Goal: Task Accomplishment & Management: Manage account settings

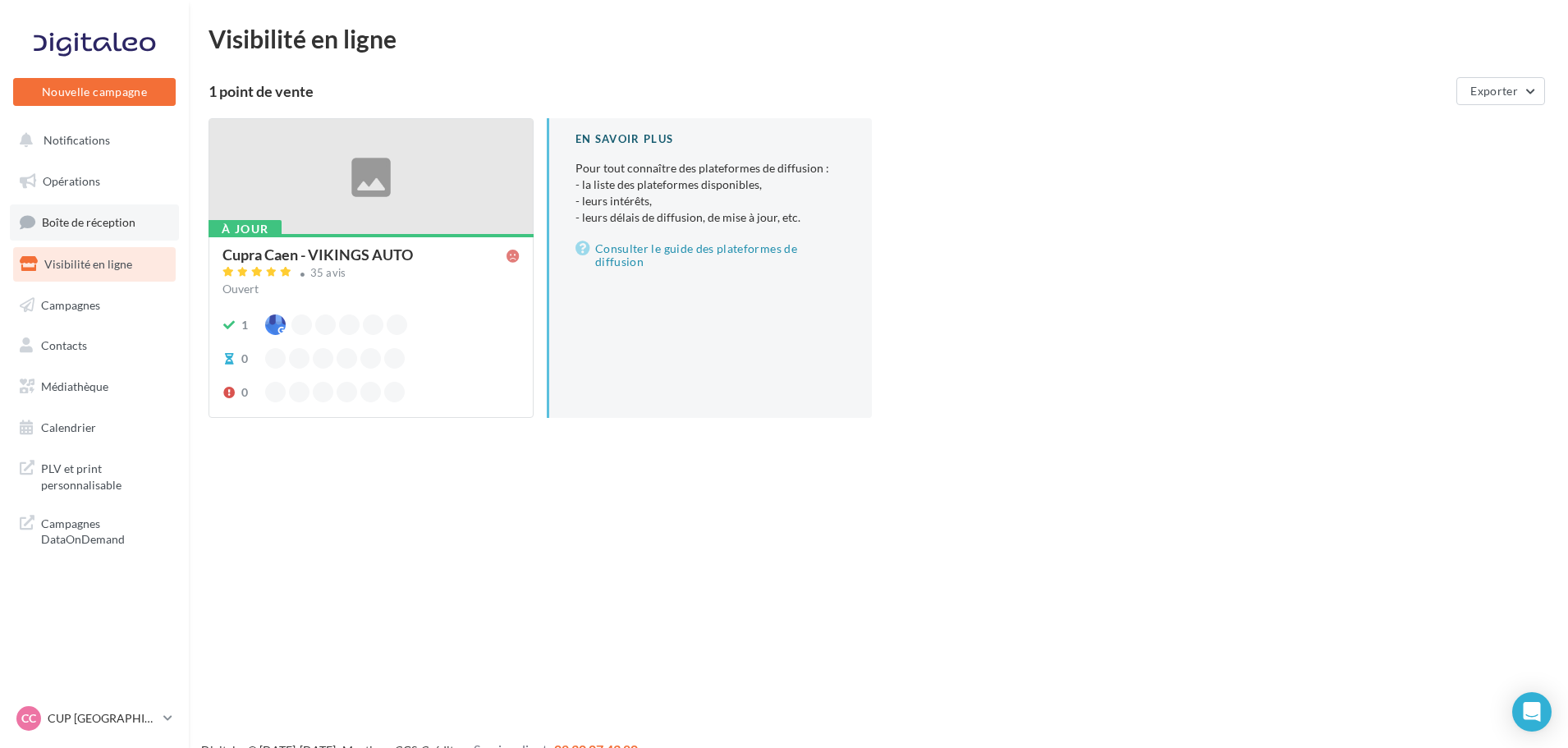
click at [92, 225] on span "Boîte de réception" at bounding box center [89, 222] width 93 height 14
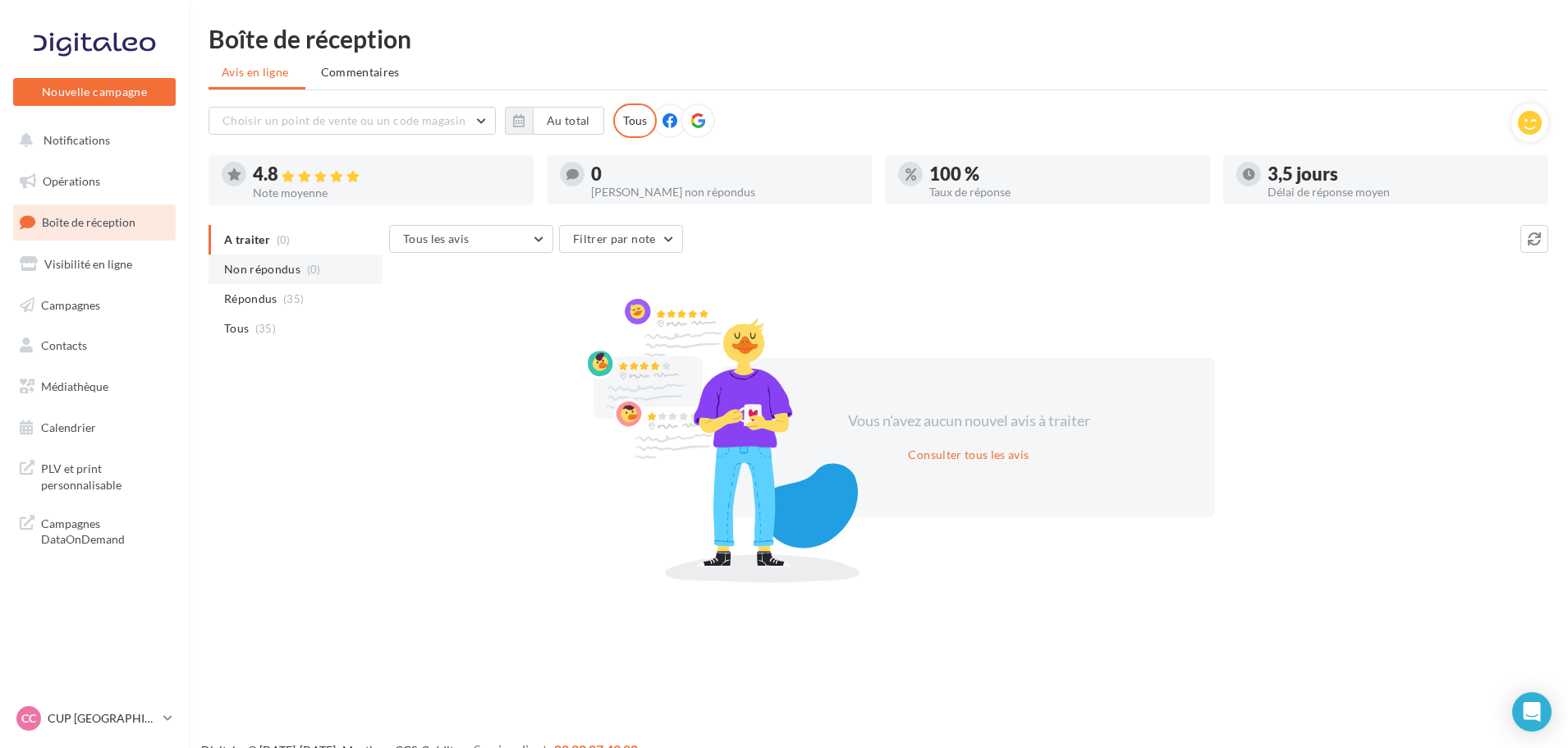
click at [286, 277] on span "Non répondus" at bounding box center [262, 270] width 76 height 16
click at [94, 730] on div "CC CUP CAEN cupra_caen" at bounding box center [86, 719] width 140 height 25
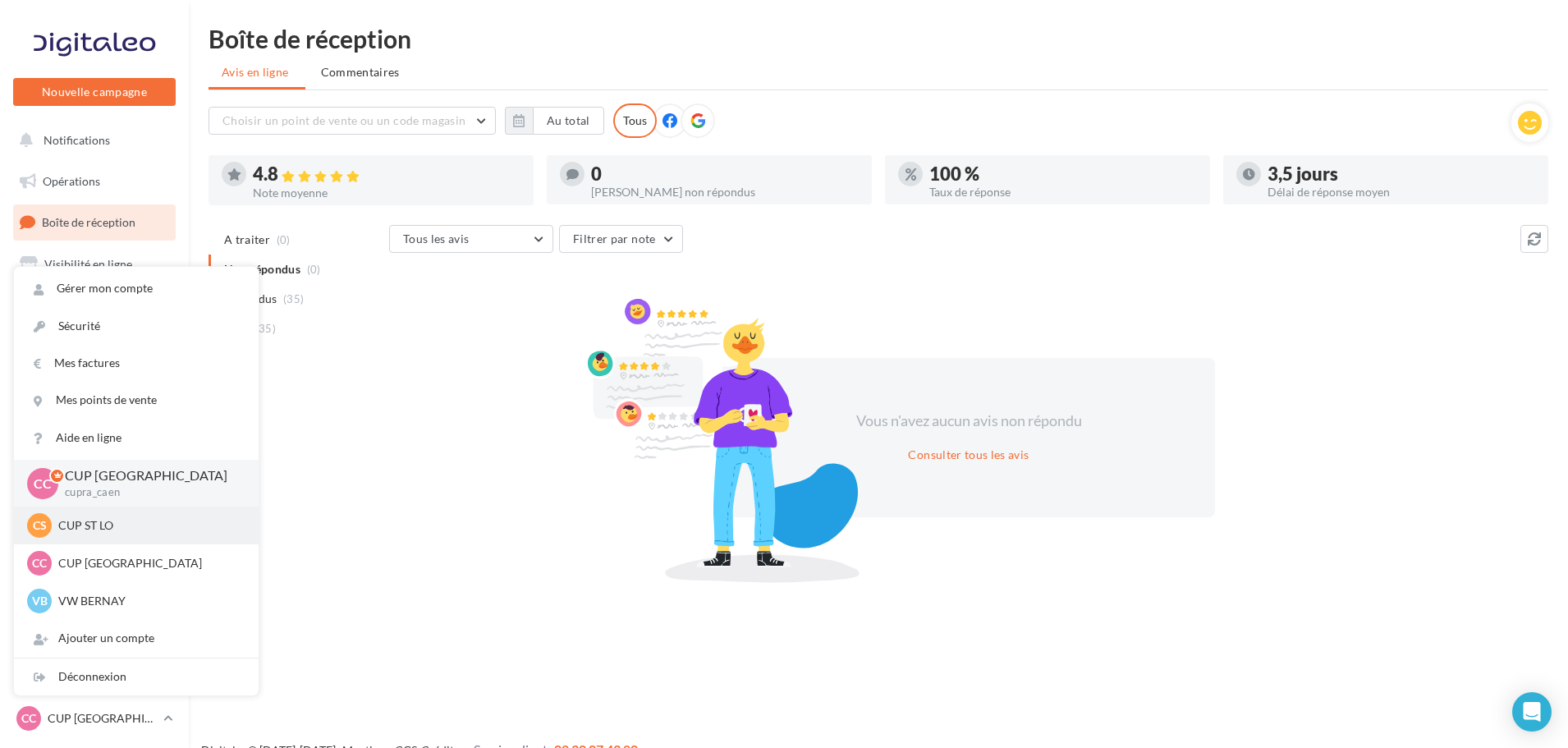
click at [122, 524] on p "CUP ST LO" at bounding box center [148, 525] width 181 height 16
